Goal: Task Accomplishment & Management: Use online tool/utility

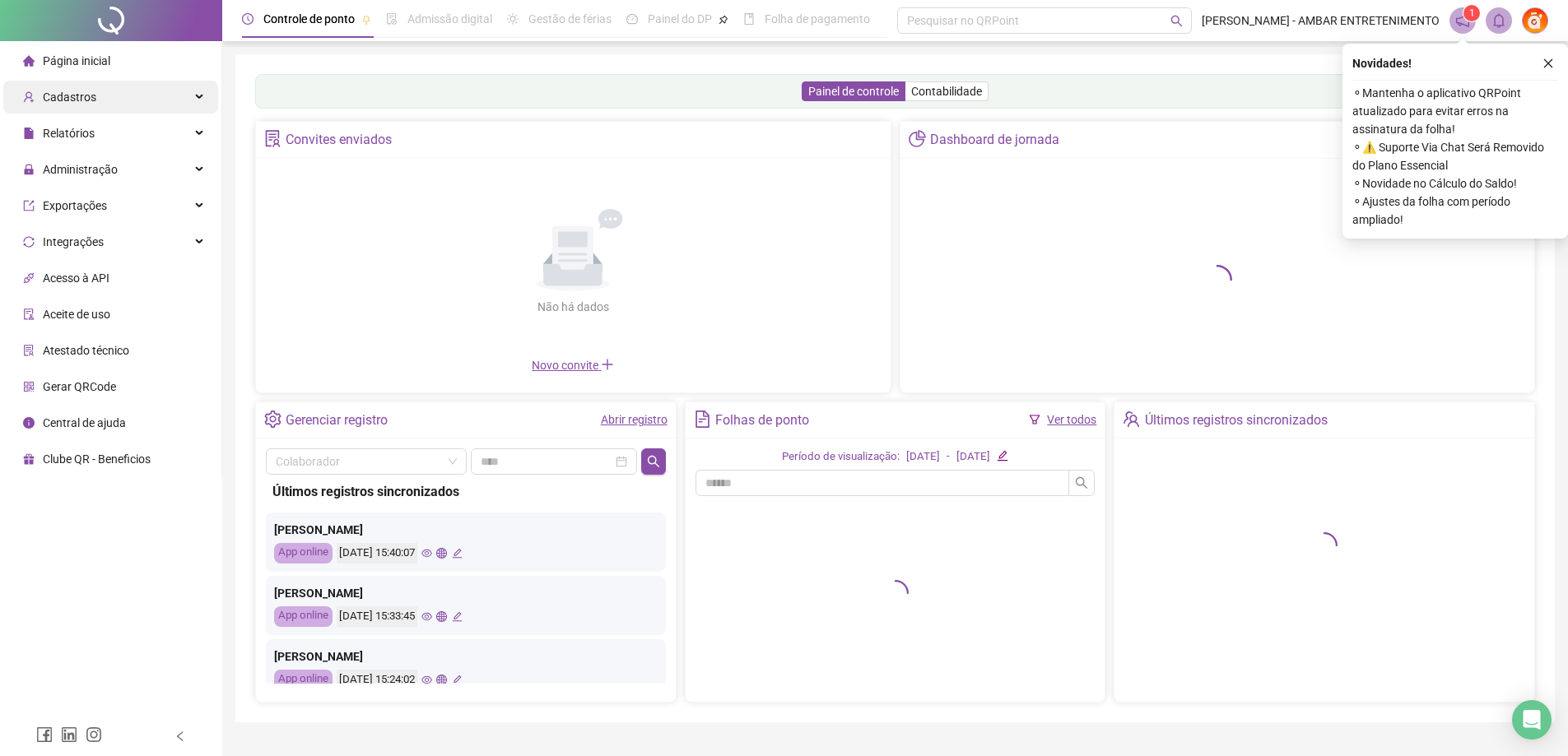
click at [124, 98] on div "Cadastros" at bounding box center [111, 97] width 215 height 33
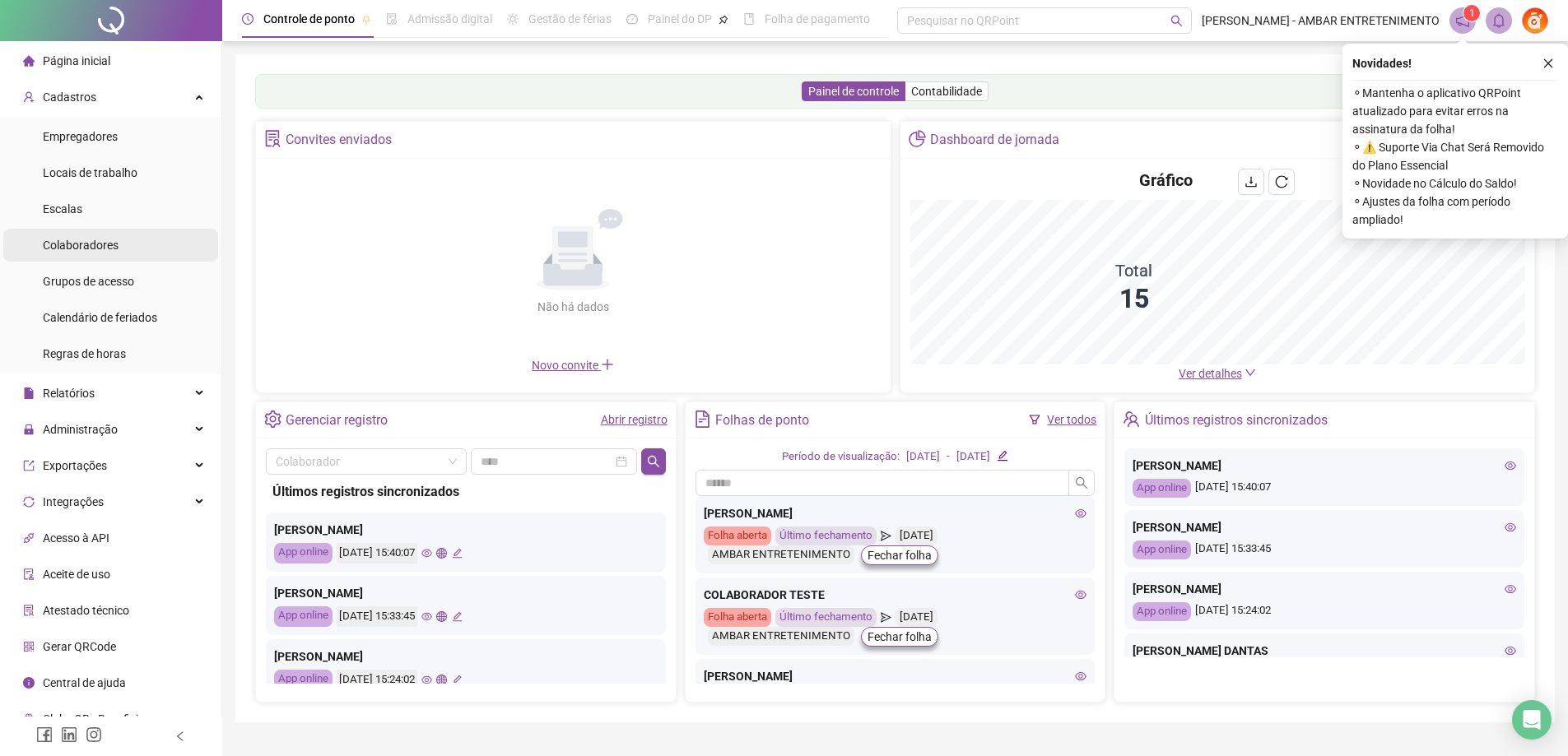
click at [111, 247] on span "Colaboradores" at bounding box center [80, 245] width 75 height 13
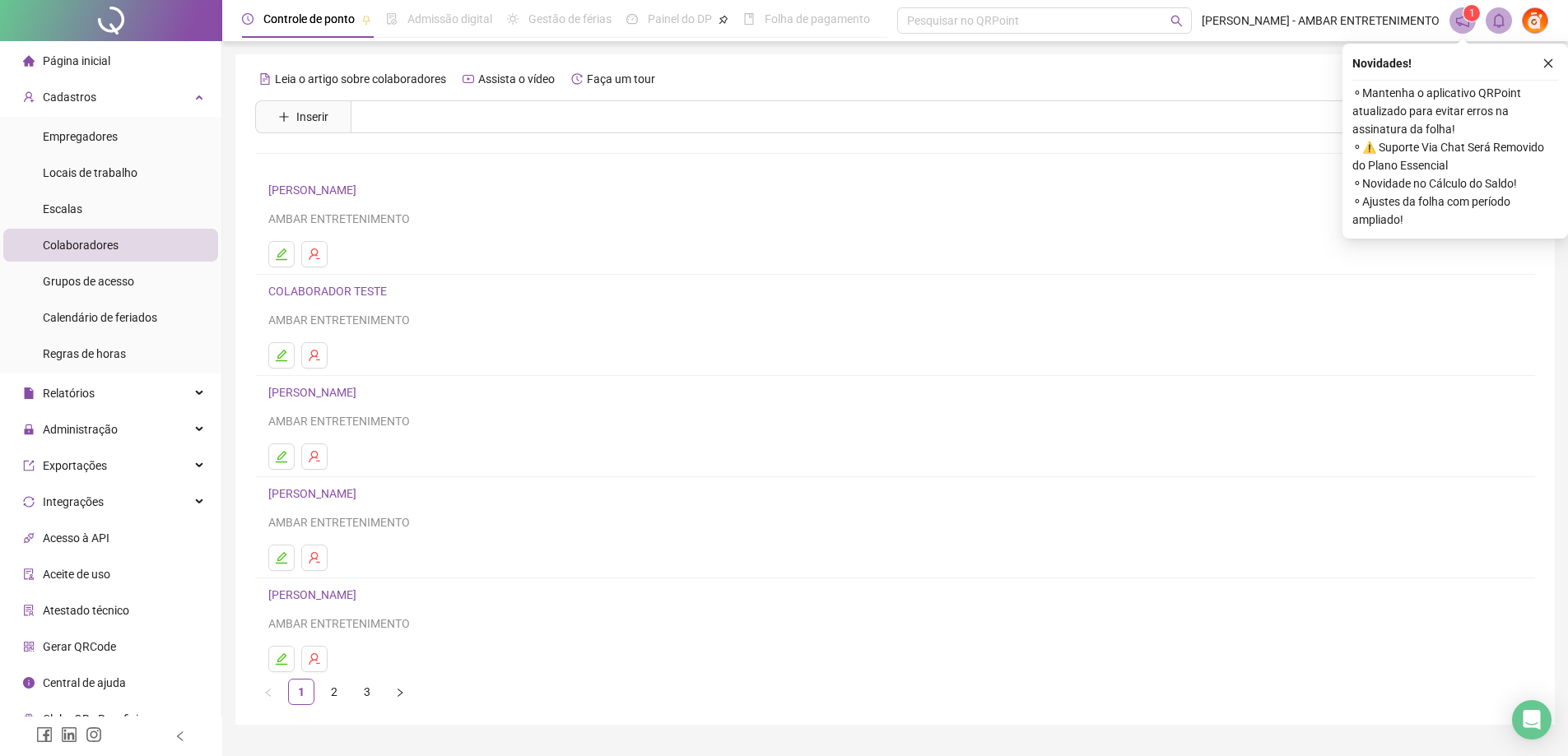
scroll to position [39, 0]
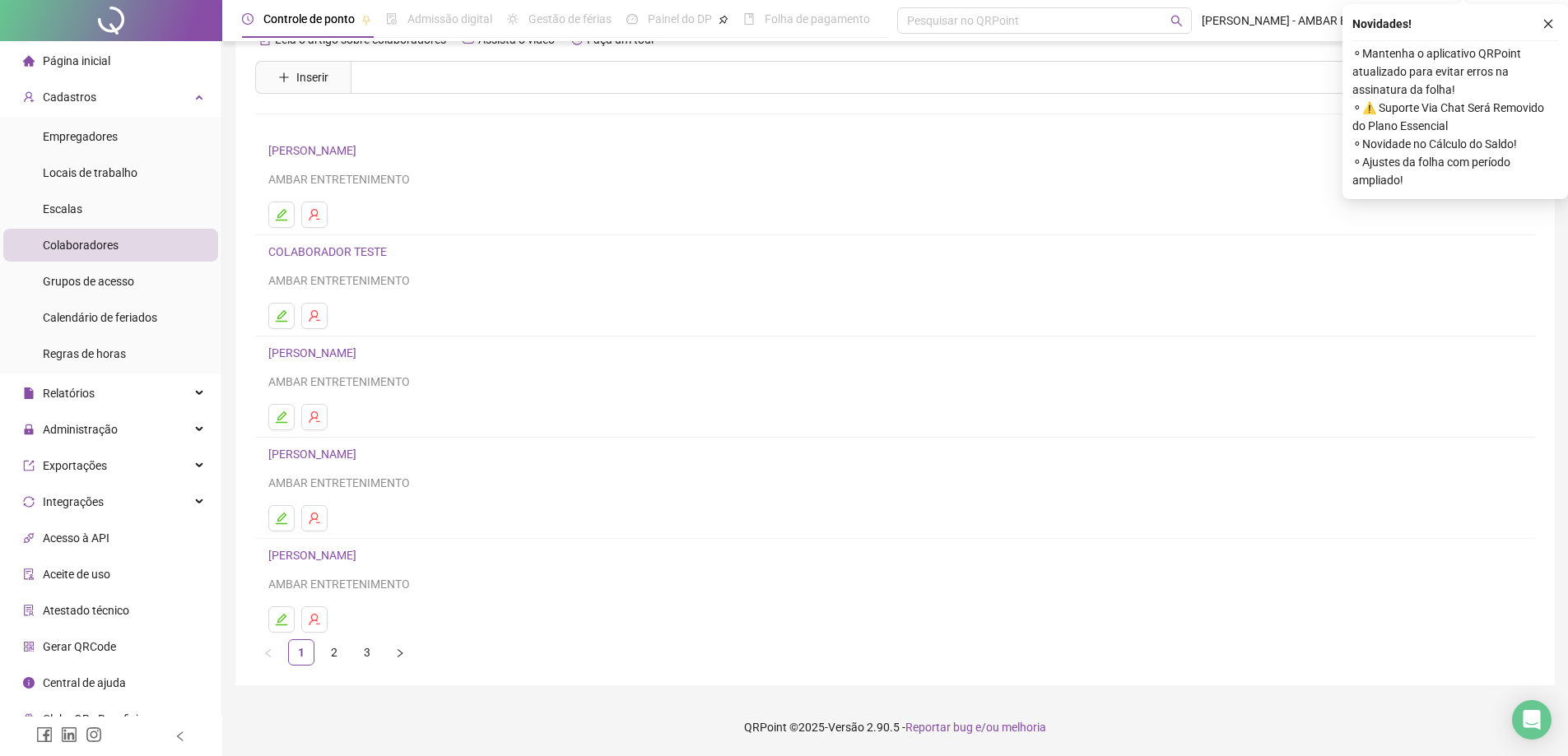
click at [338, 453] on link "[PERSON_NAME]" at bounding box center [315, 454] width 93 height 13
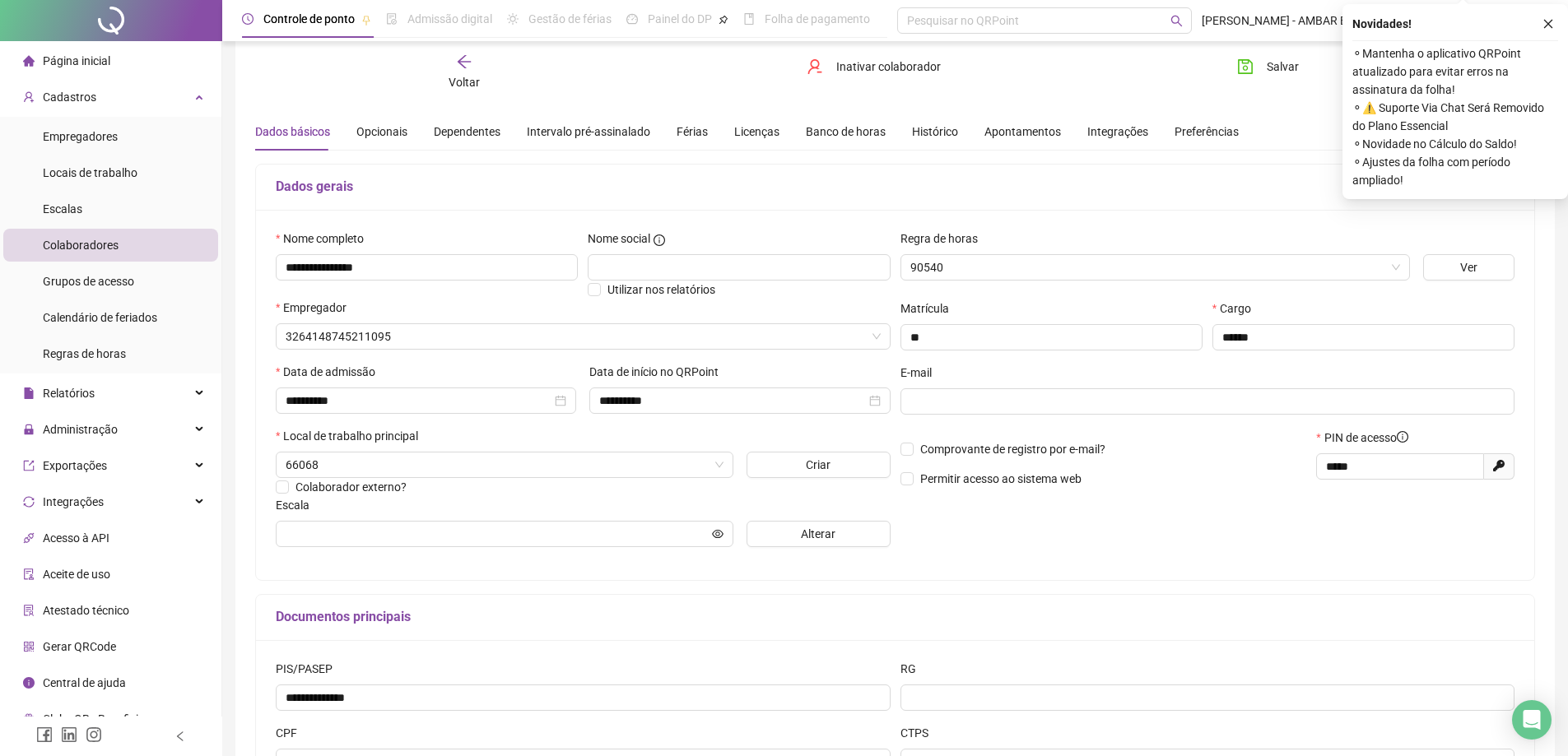
type input "**********"
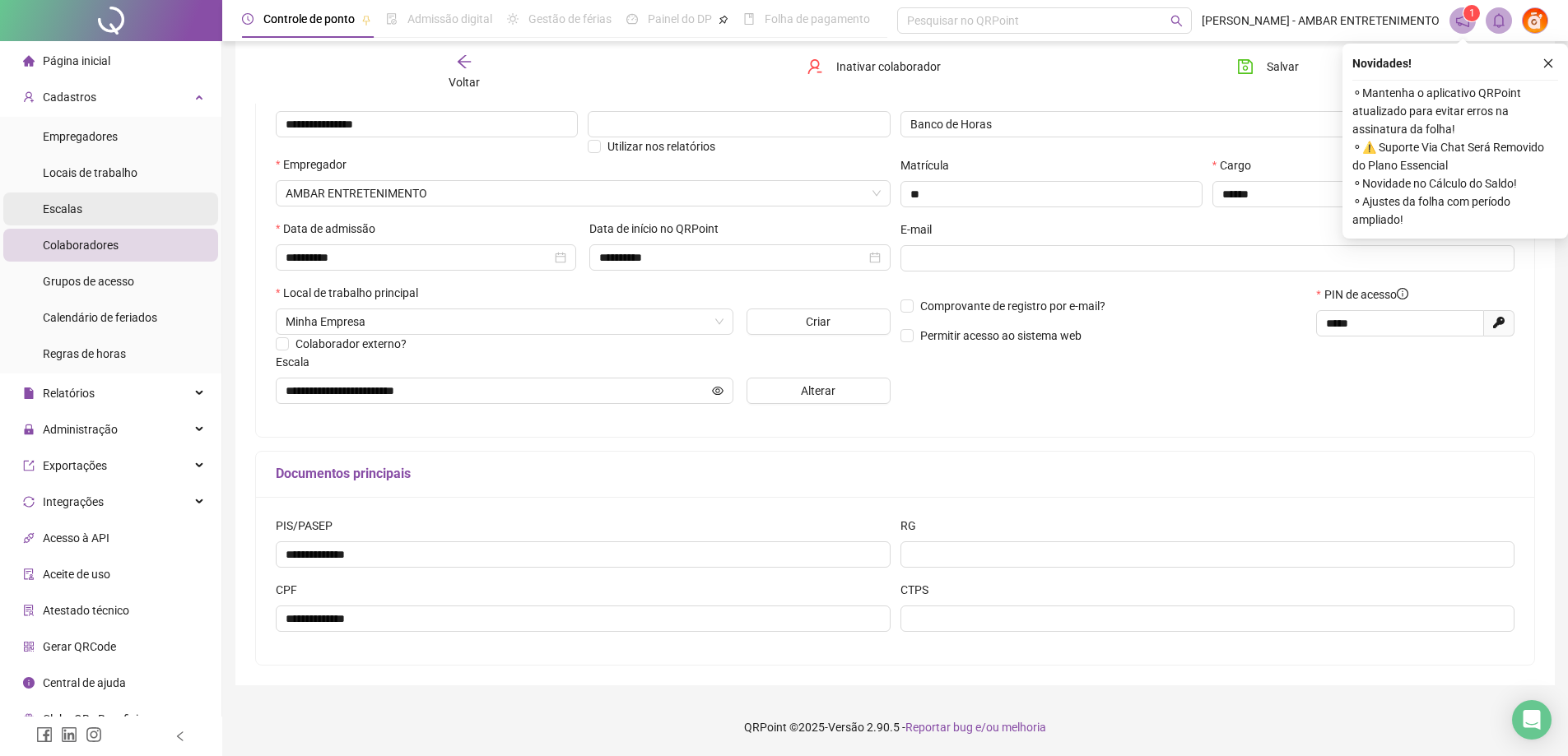
click at [83, 202] on li "Escalas" at bounding box center [111, 208] width 215 height 33
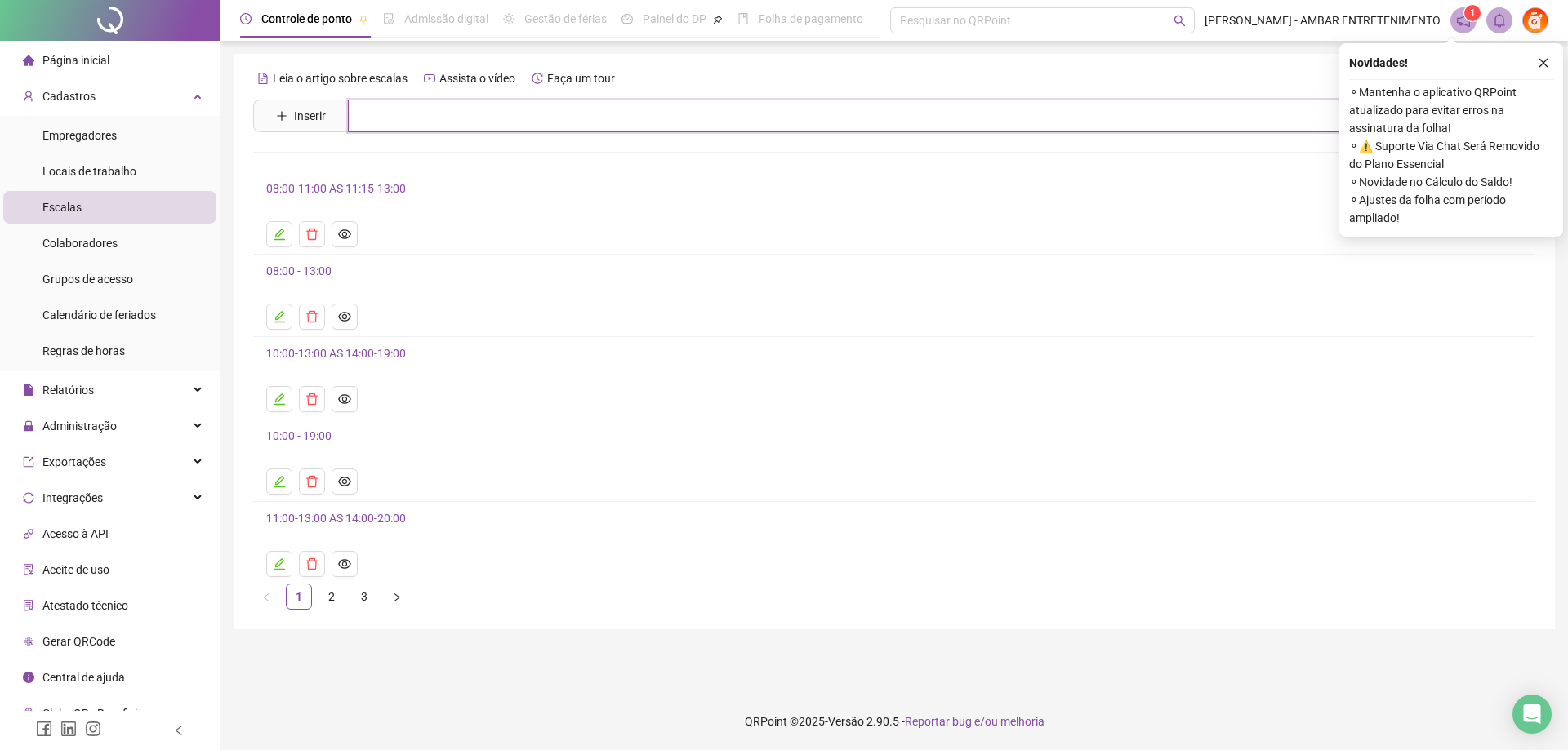
click at [373, 113] on input "text" at bounding box center [909, 115] width 1123 height 32
type input "**"
click at [323, 599] on link "2" at bounding box center [331, 597] width 25 height 25
click at [392, 515] on link "16:00-19:00 AS 20:00-01:00.." at bounding box center [340, 518] width 146 height 13
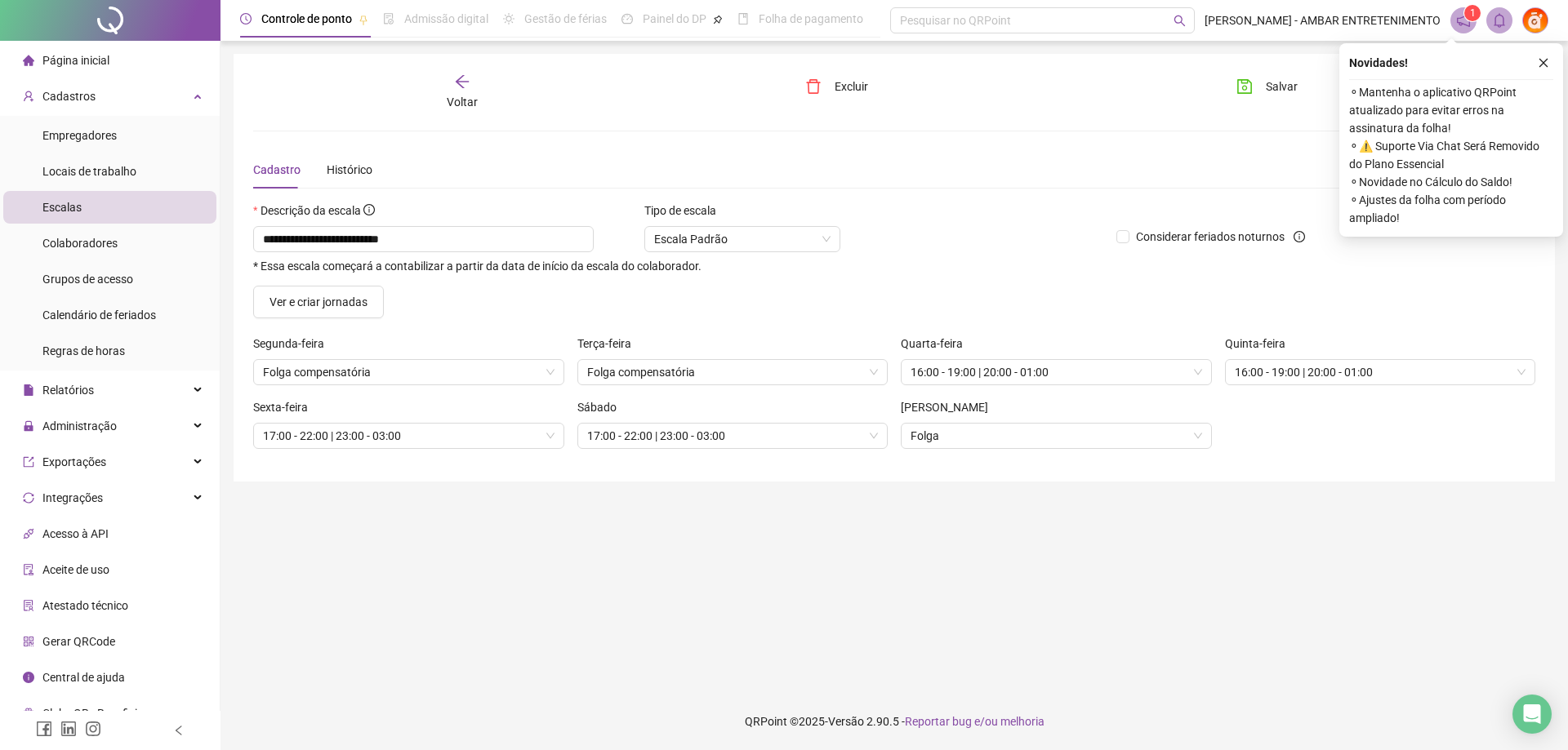
click at [522, 572] on main "**********" at bounding box center [894, 366] width 1322 height 626
click at [429, 543] on main "**********" at bounding box center [894, 366] width 1322 height 626
click at [464, 96] on span "Voltar" at bounding box center [462, 102] width 31 height 13
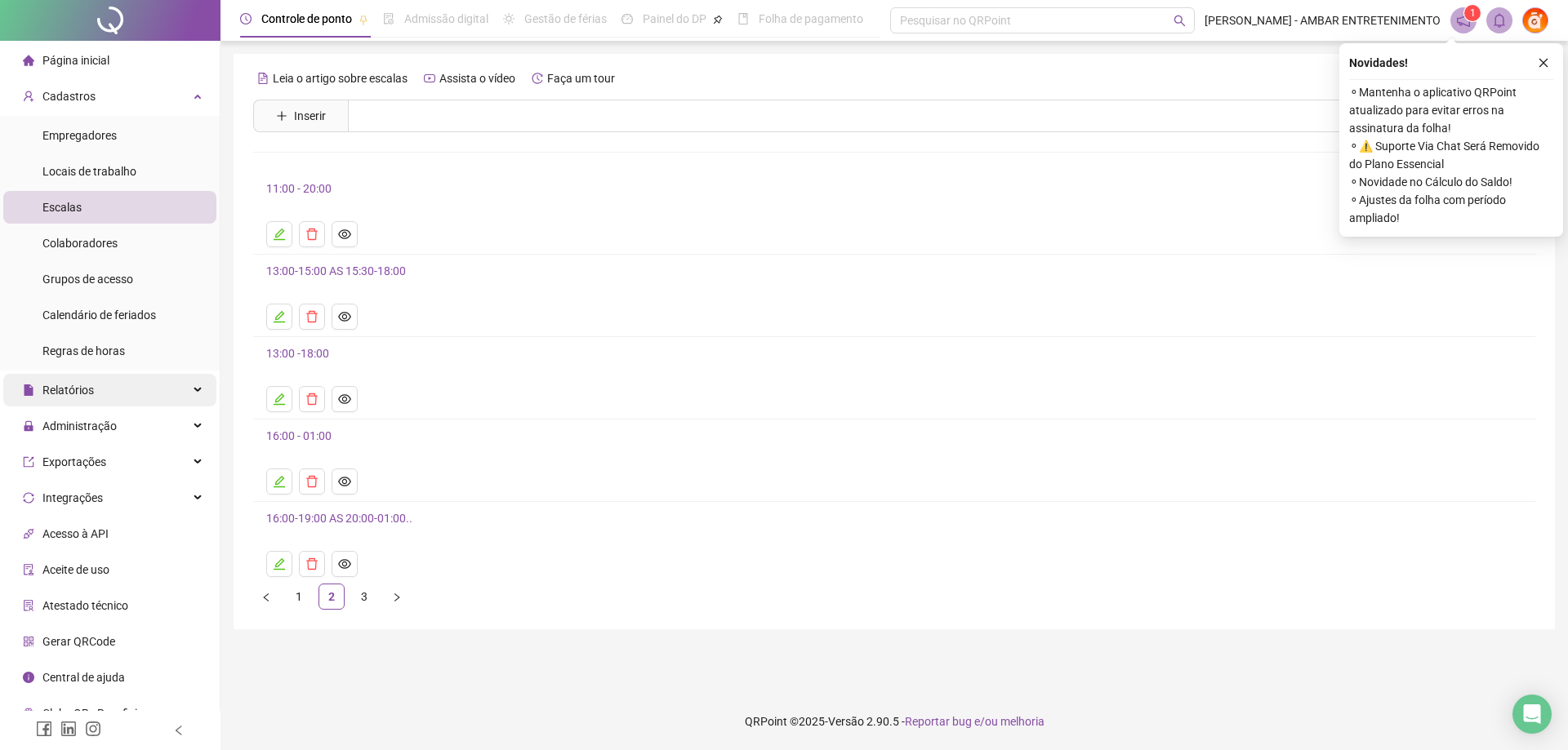
click at [100, 379] on div "Relatórios" at bounding box center [110, 389] width 213 height 32
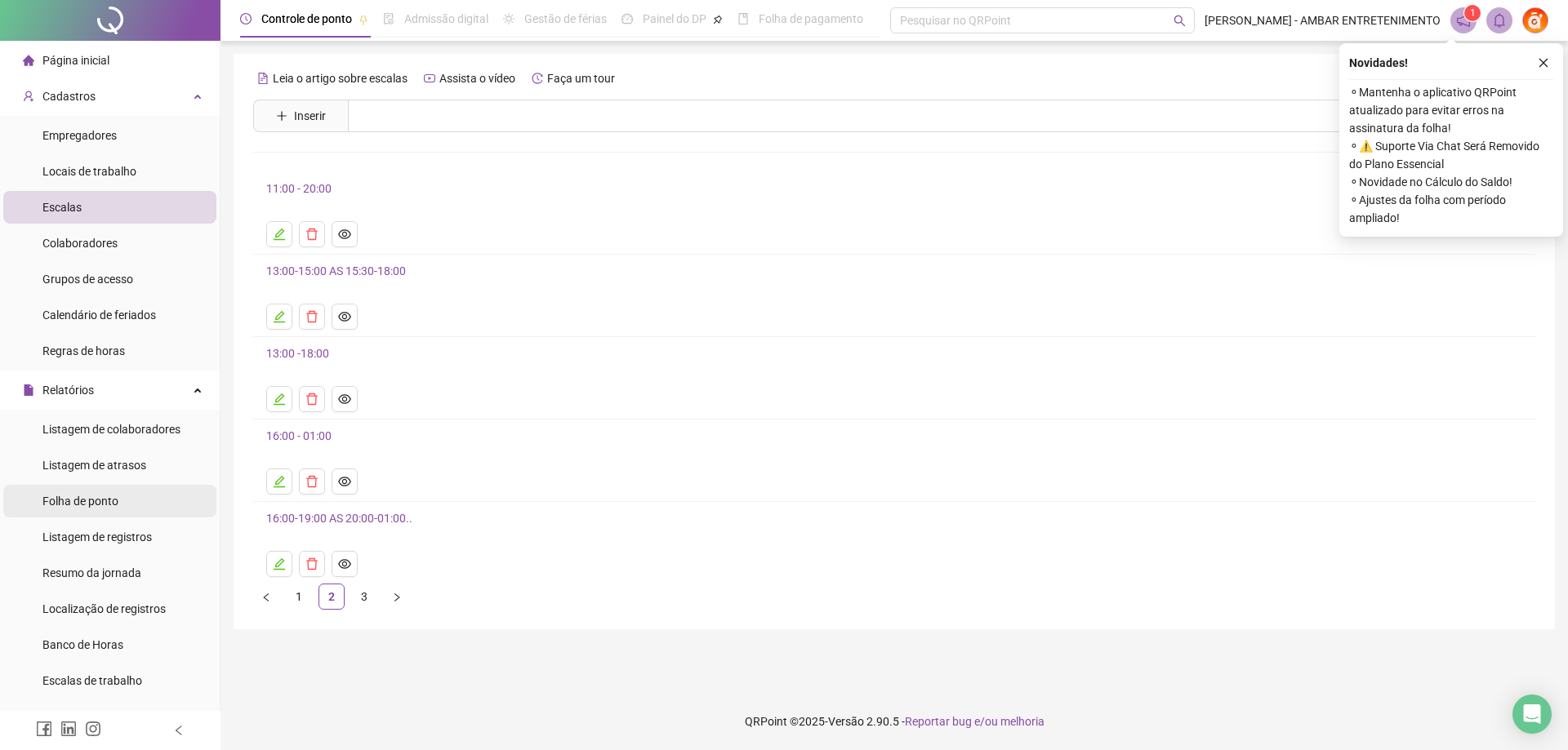
click at [102, 515] on div "Folha de ponto" at bounding box center [80, 501] width 76 height 32
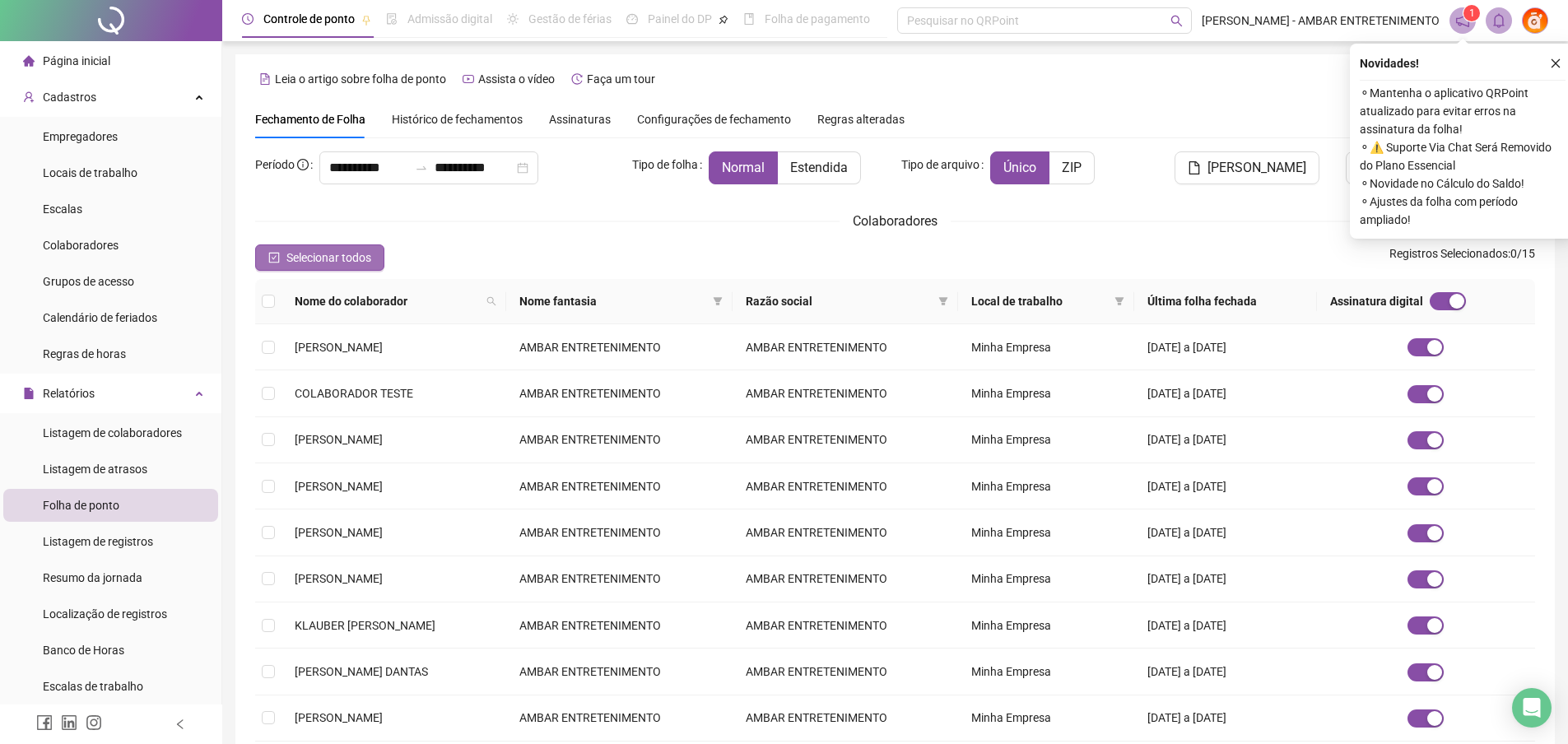
click at [302, 253] on span "Selecionar todos" at bounding box center [328, 257] width 85 height 18
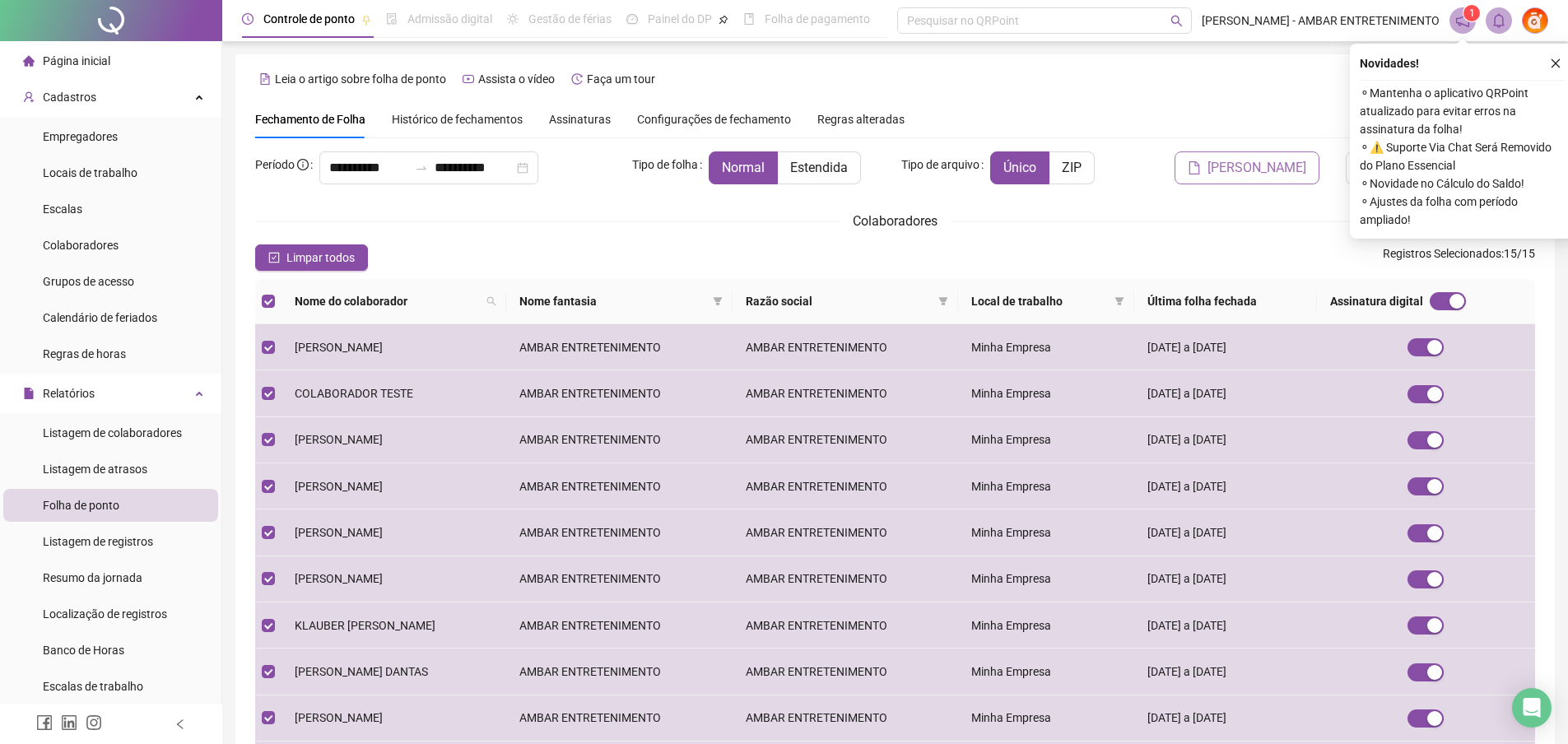
click at [1232, 165] on span "[PERSON_NAME]" at bounding box center [1256, 167] width 99 height 20
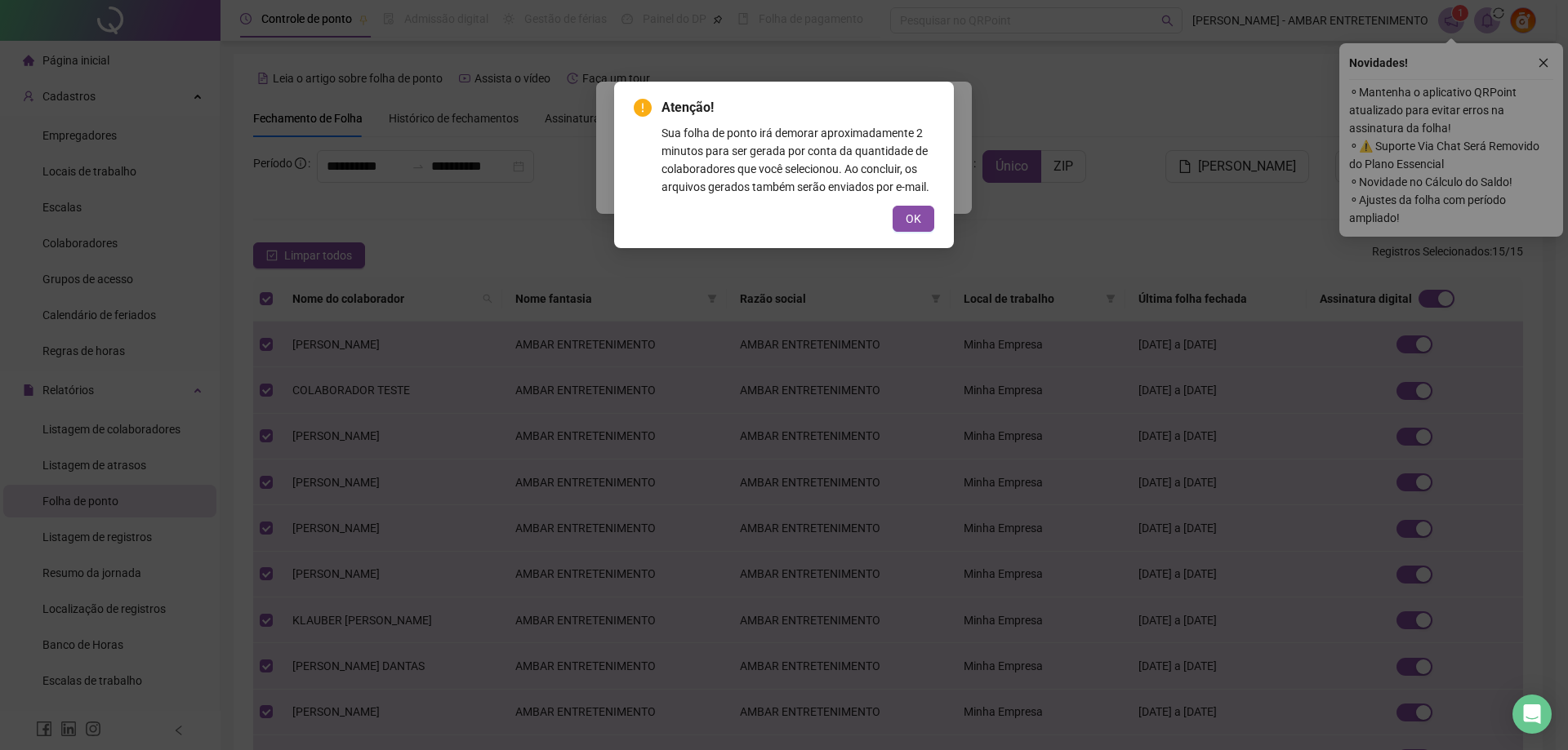
click at [1539, 60] on div "Atenção! Sua folha de ponto irá demorar aproximadamente 2 minutos para ser gera…" at bounding box center [784, 375] width 1568 height 750
click at [913, 212] on span "OK" at bounding box center [913, 218] width 16 height 18
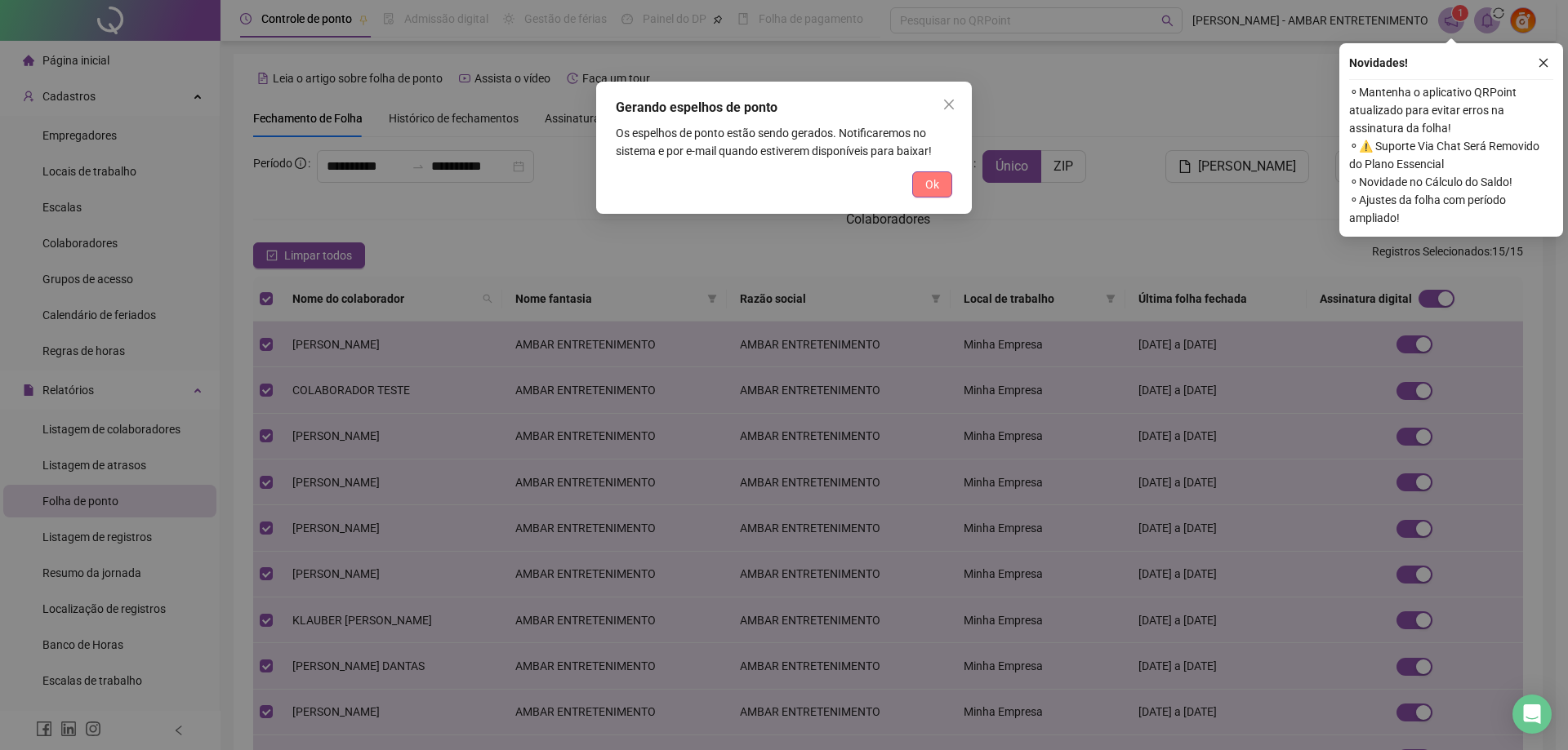
click at [929, 183] on span "Ok" at bounding box center [932, 184] width 14 height 18
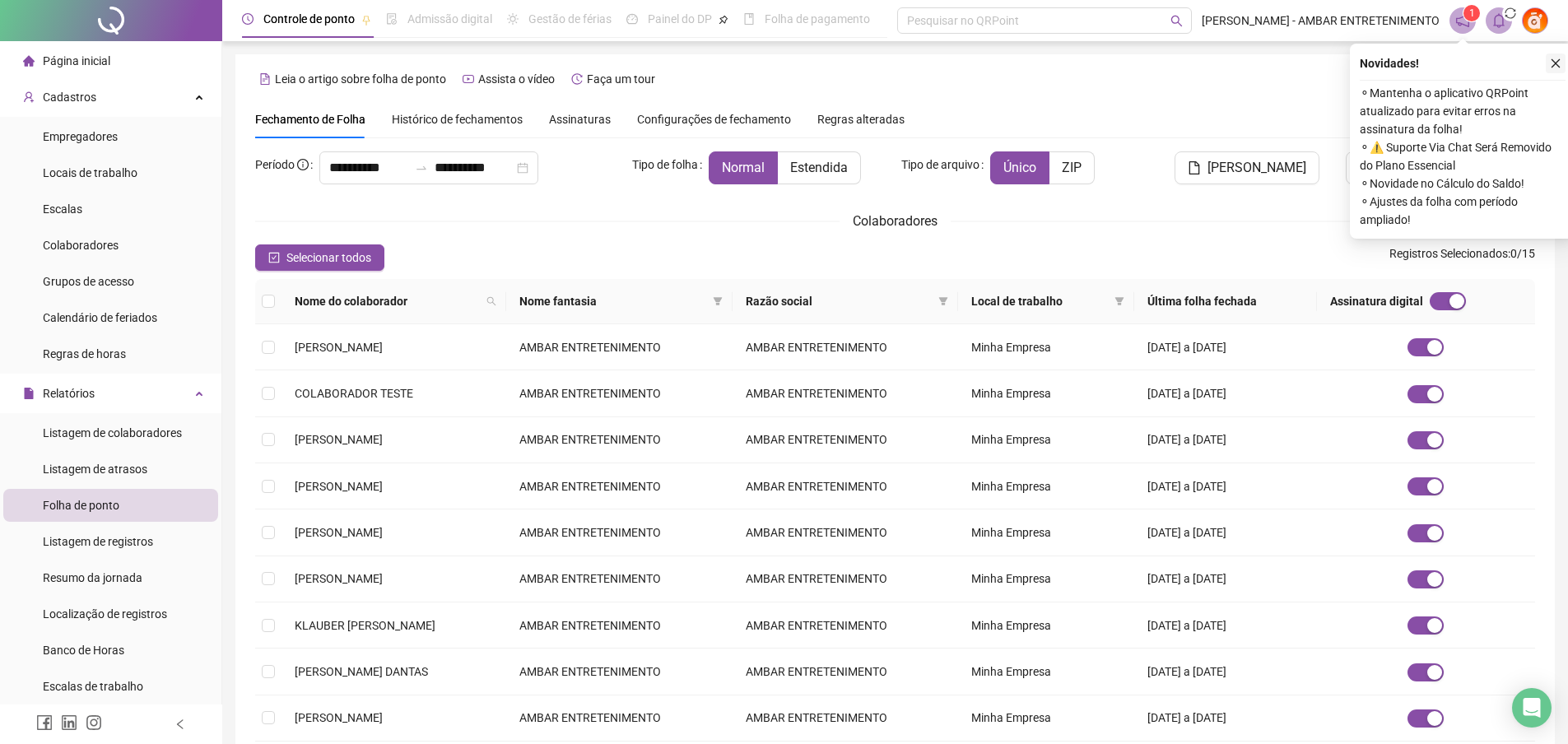
click at [1556, 61] on icon "close" at bounding box center [1555, 63] width 11 height 11
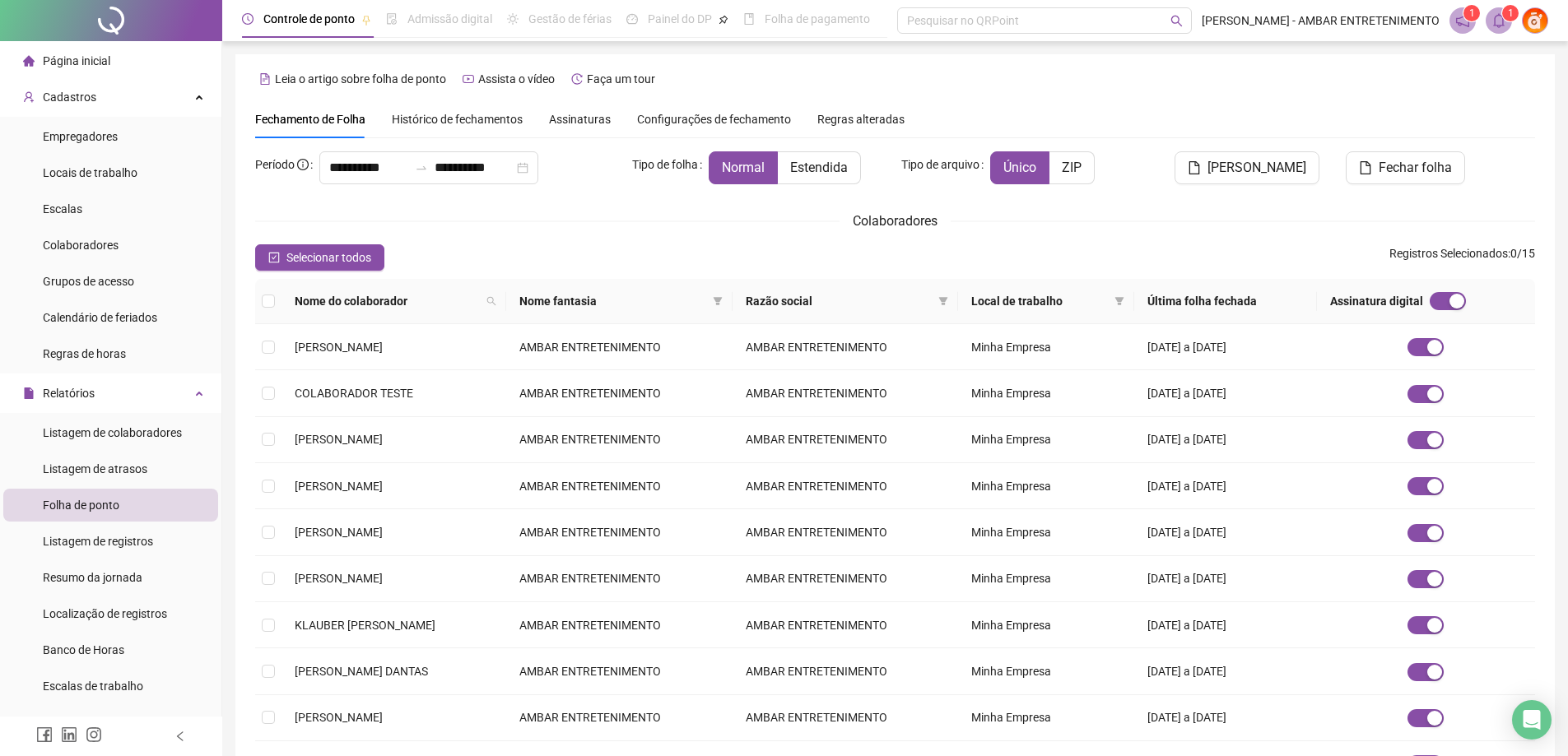
click at [1508, 18] on span "1" at bounding box center [1510, 13] width 6 height 11
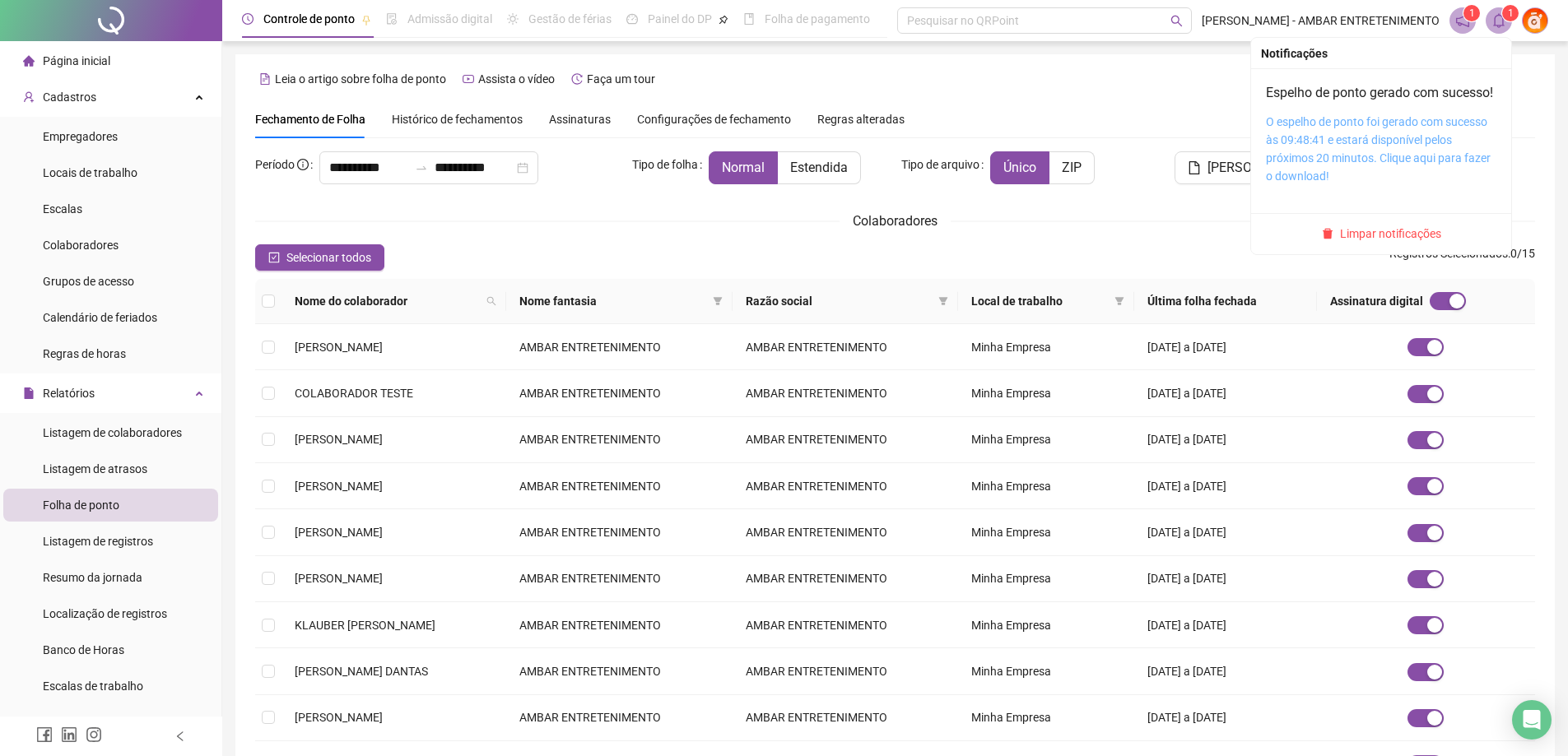
click at [1364, 166] on link "O espelho de ponto foi gerado com sucesso às 09:48:41 e estará disponível pelos…" at bounding box center [1378, 149] width 225 height 68
